Goal: Check status: Check status

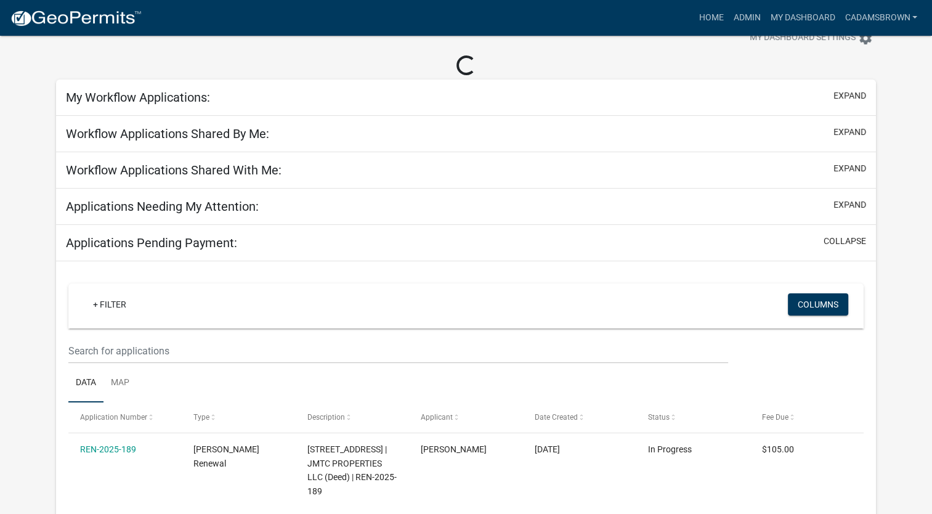
scroll to position [62, 0]
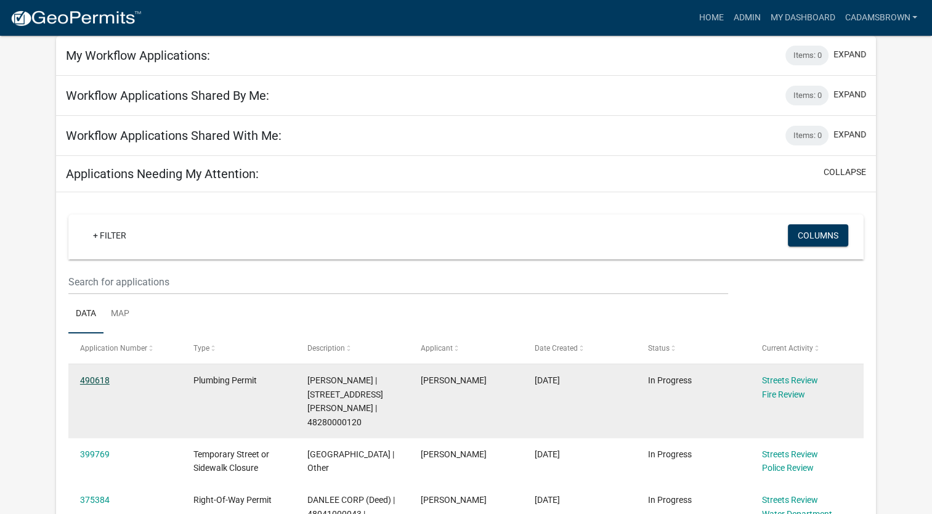
click at [84, 379] on link "490618" at bounding box center [95, 380] width 30 height 10
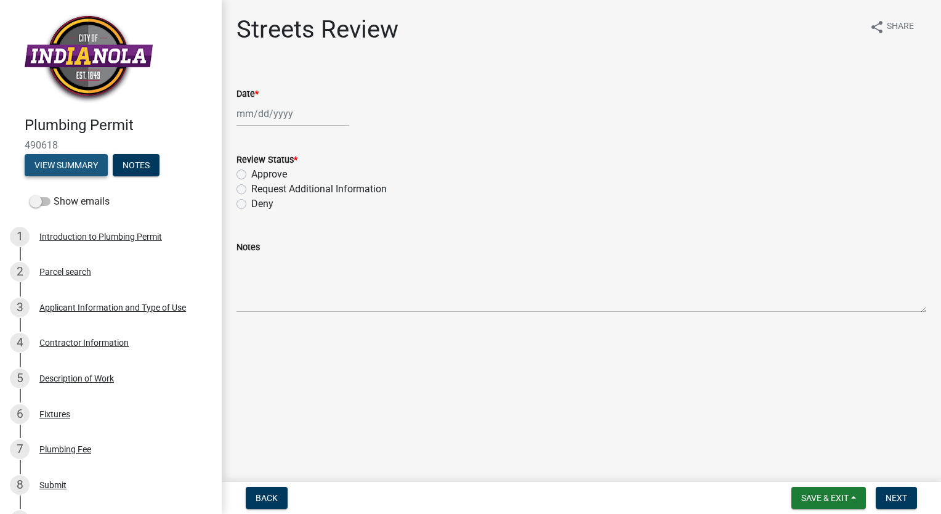
click at [82, 165] on button "View Summary" at bounding box center [66, 165] width 83 height 22
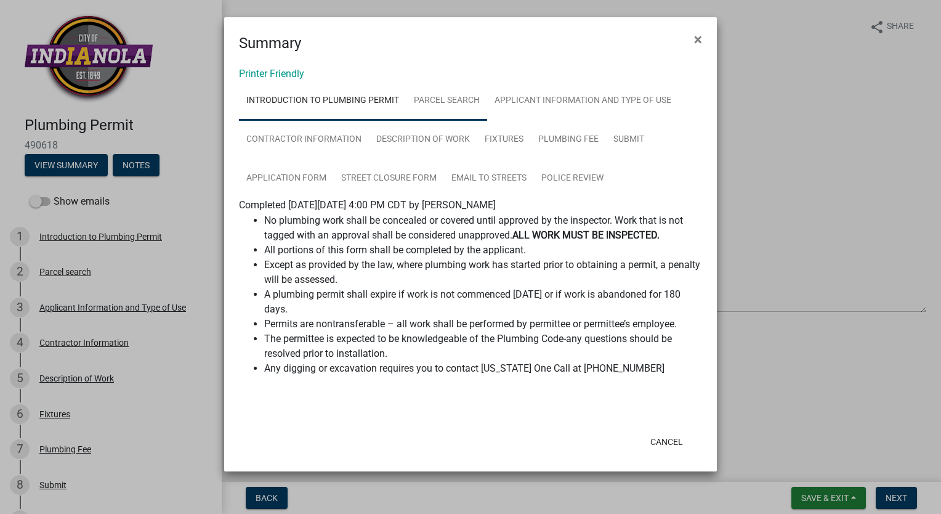
click at [448, 103] on link "Parcel search" at bounding box center [447, 100] width 81 height 39
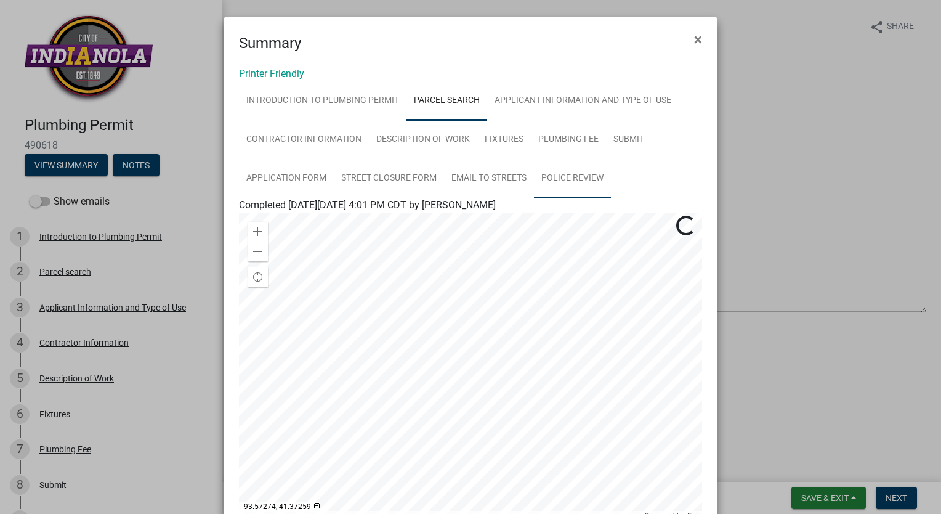
click at [576, 179] on link "Police Review" at bounding box center [572, 178] width 77 height 39
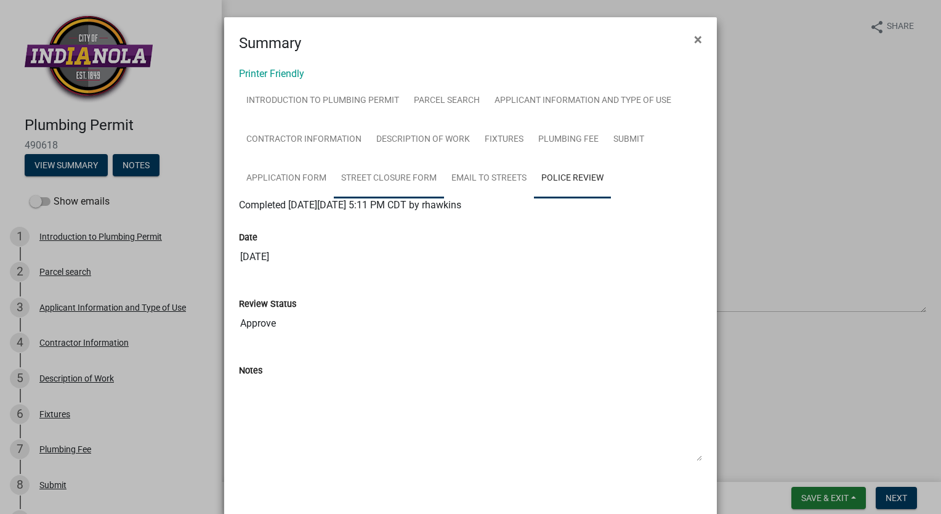
click at [379, 176] on link "Street Closure Form" at bounding box center [389, 178] width 110 height 39
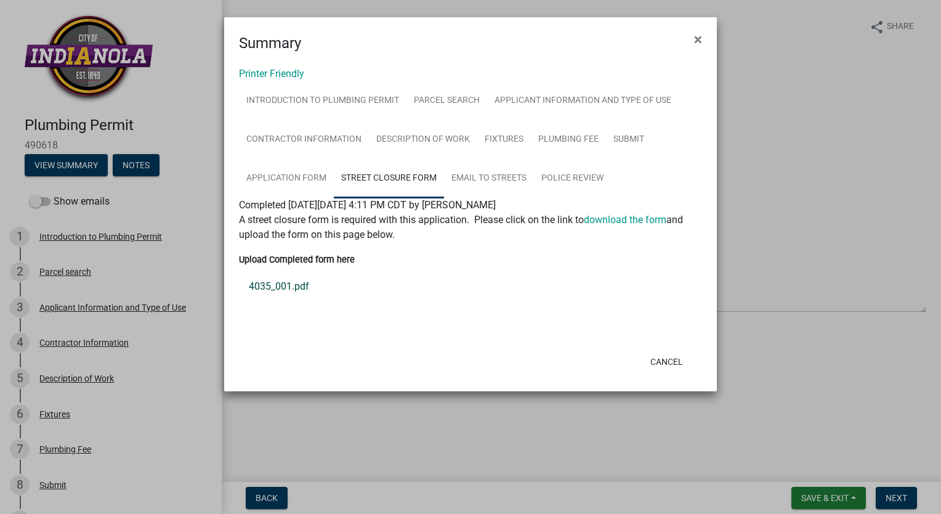
click at [295, 288] on link "4035_001.pdf" at bounding box center [470, 287] width 463 height 30
click at [284, 172] on link "Application Form" at bounding box center [286, 178] width 95 height 39
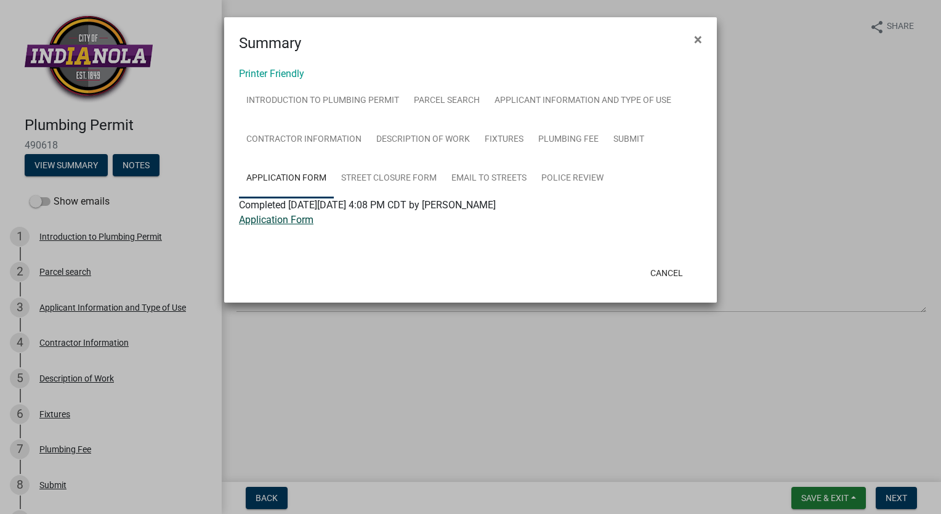
click at [301, 222] on link "Application Form" at bounding box center [276, 220] width 75 height 12
click at [473, 174] on link "Email to Streets" at bounding box center [489, 178] width 90 height 39
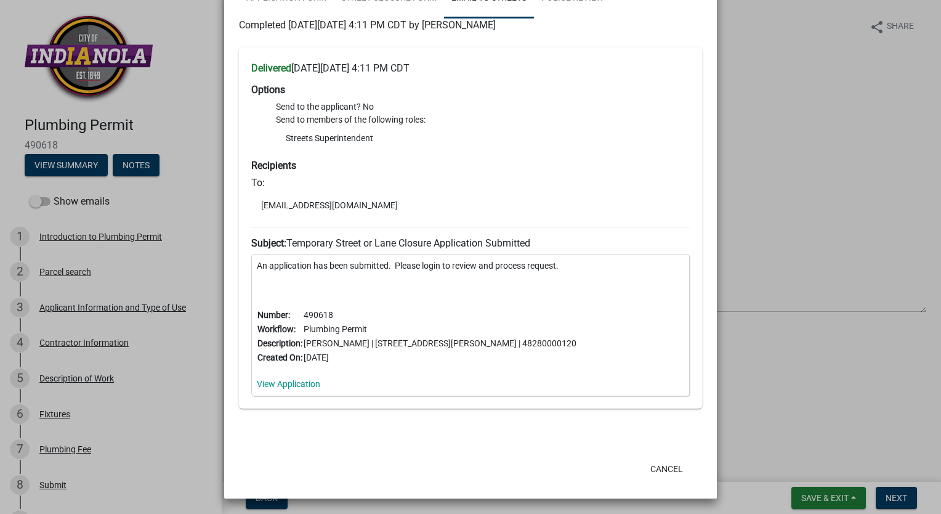
scroll to position [181, 0]
click at [290, 381] on link "View Application" at bounding box center [288, 383] width 63 height 10
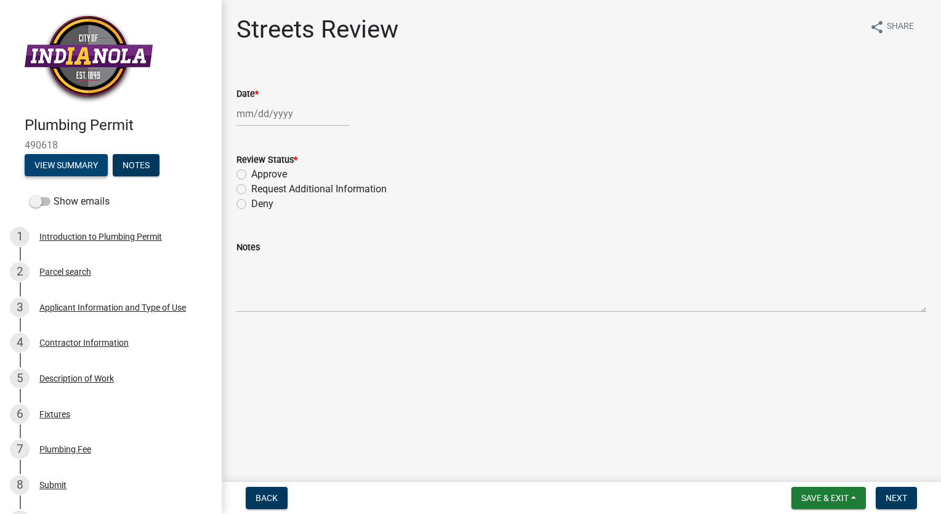
click at [84, 160] on button "View Summary" at bounding box center [66, 165] width 83 height 22
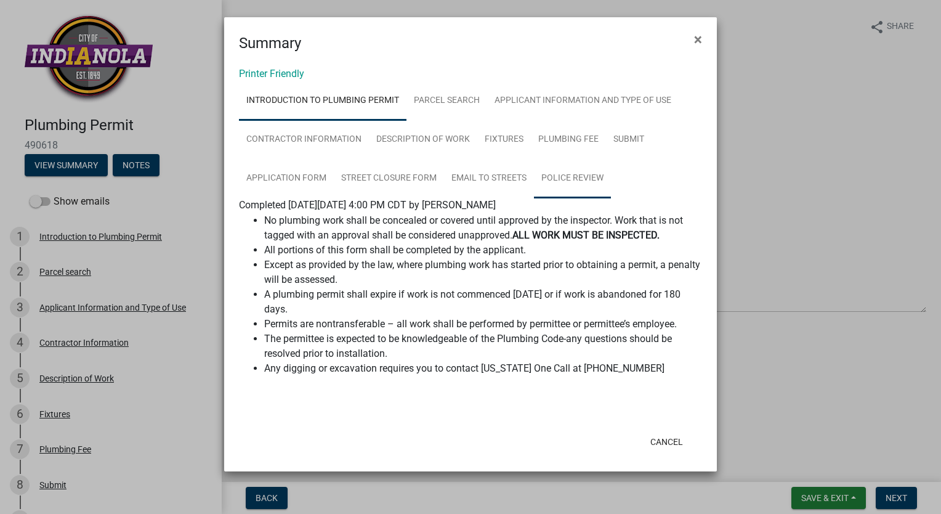
click at [555, 180] on link "Police Review" at bounding box center [572, 178] width 77 height 39
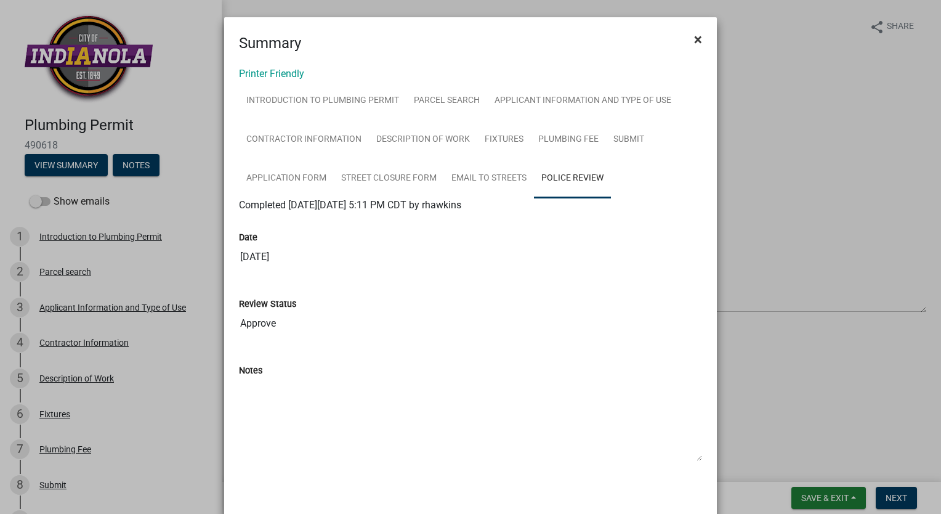
click at [696, 39] on span "×" at bounding box center [698, 39] width 8 height 17
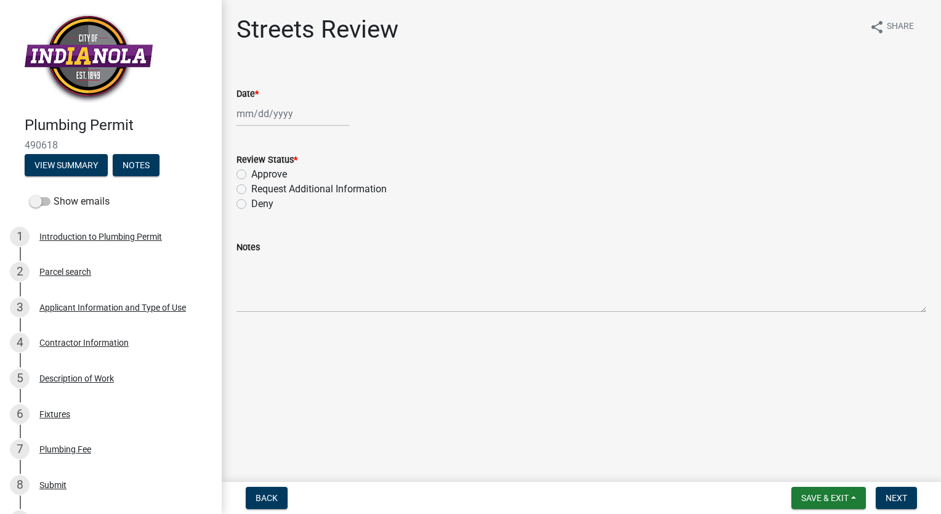
select select "10"
select select "2025"
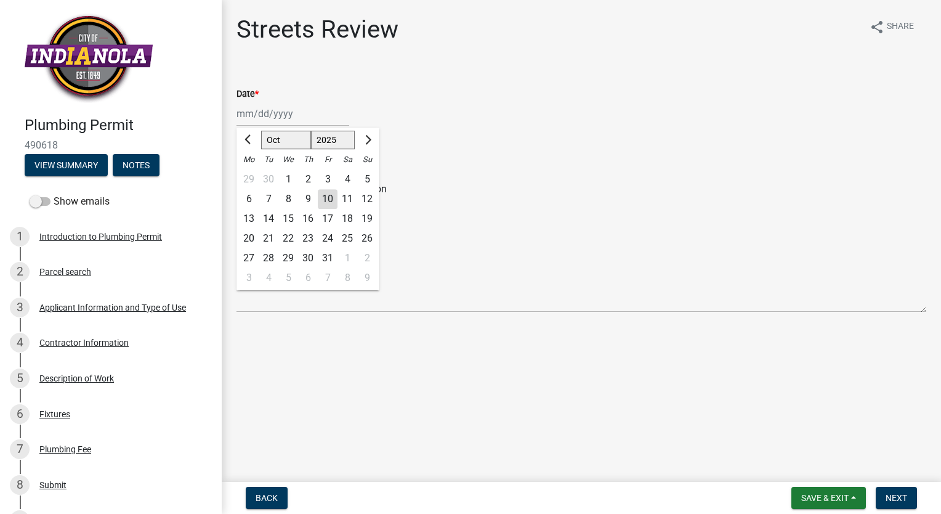
click at [278, 119] on div "[PERSON_NAME] Feb Mar Apr [PERSON_NAME][DATE] Oct Nov [DATE] 1526 1527 1528 152…" at bounding box center [293, 113] width 113 height 25
click at [328, 198] on div "10" at bounding box center [328, 199] width 20 height 20
type input "[DATE]"
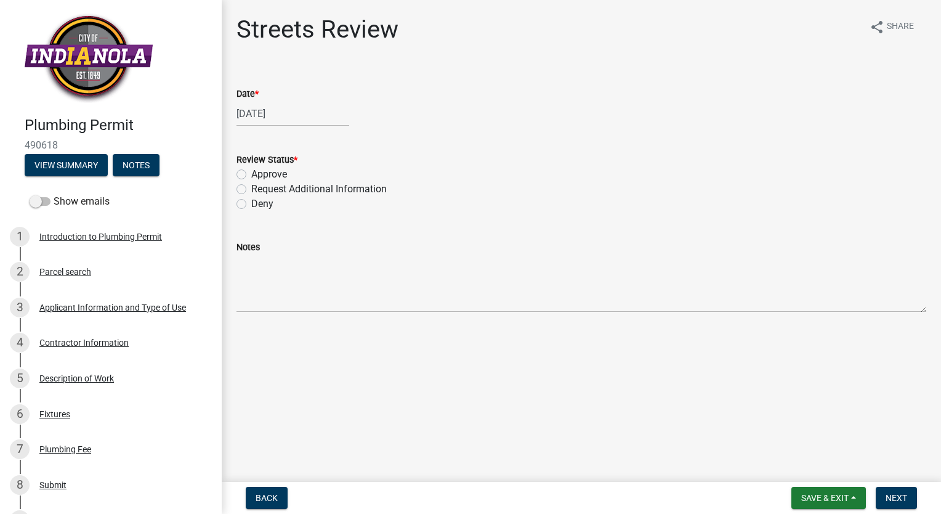
click at [251, 188] on label "Request Additional Information" at bounding box center [319, 189] width 136 height 15
click at [251, 188] on input "Request Additional Information" at bounding box center [255, 186] width 8 height 8
radio input "true"
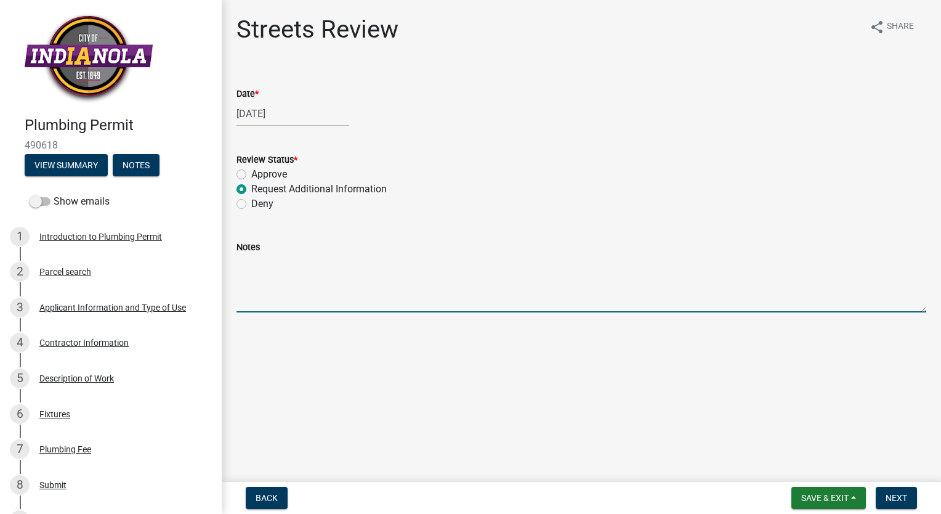
click at [267, 277] on textarea "Notes" at bounding box center [582, 283] width 690 height 58
